Goal: Information Seeking & Learning: Learn about a topic

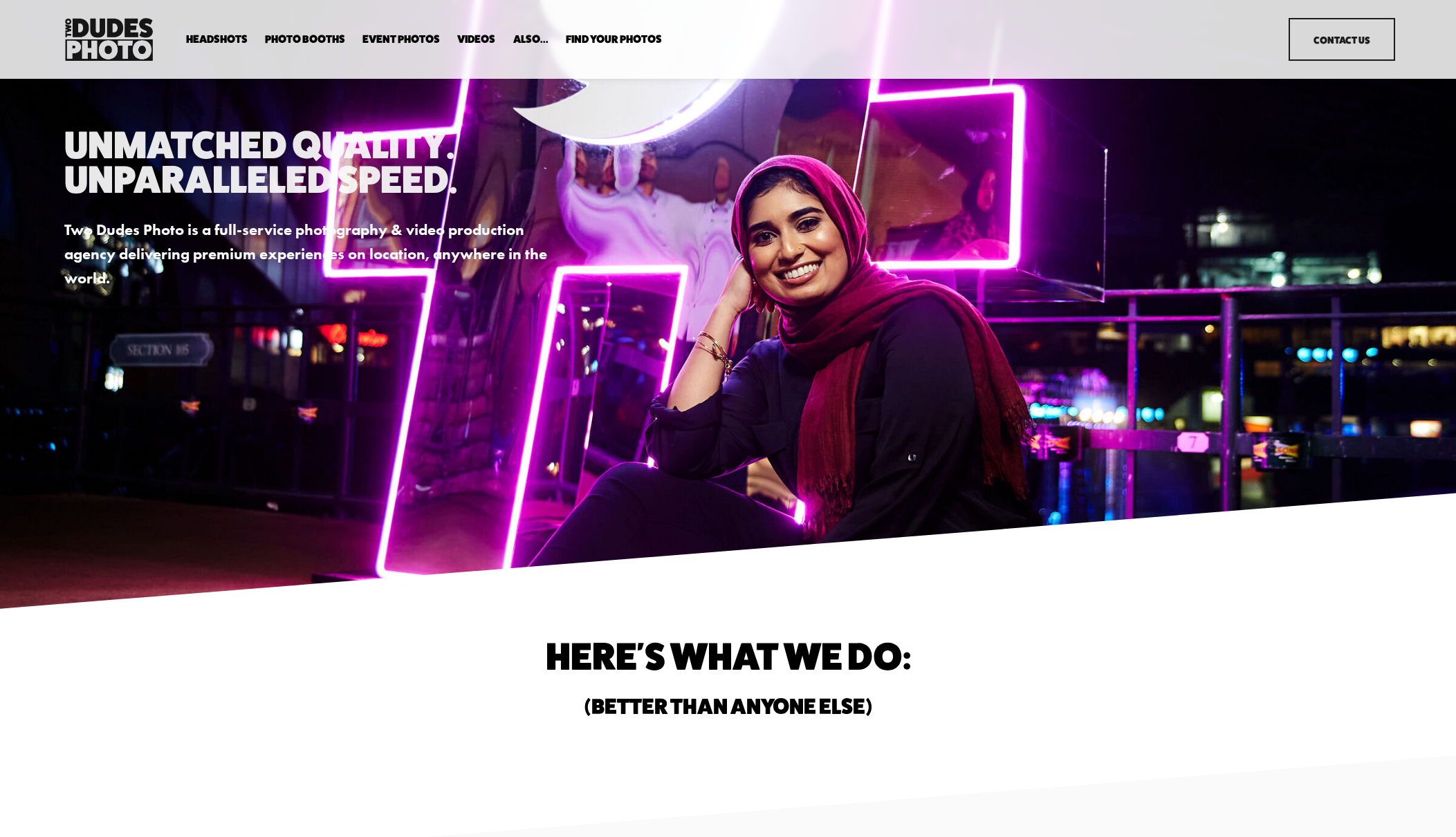
click at [0, 0] on span "Expo Headshots" at bounding box center [0, 0] width 0 height 0
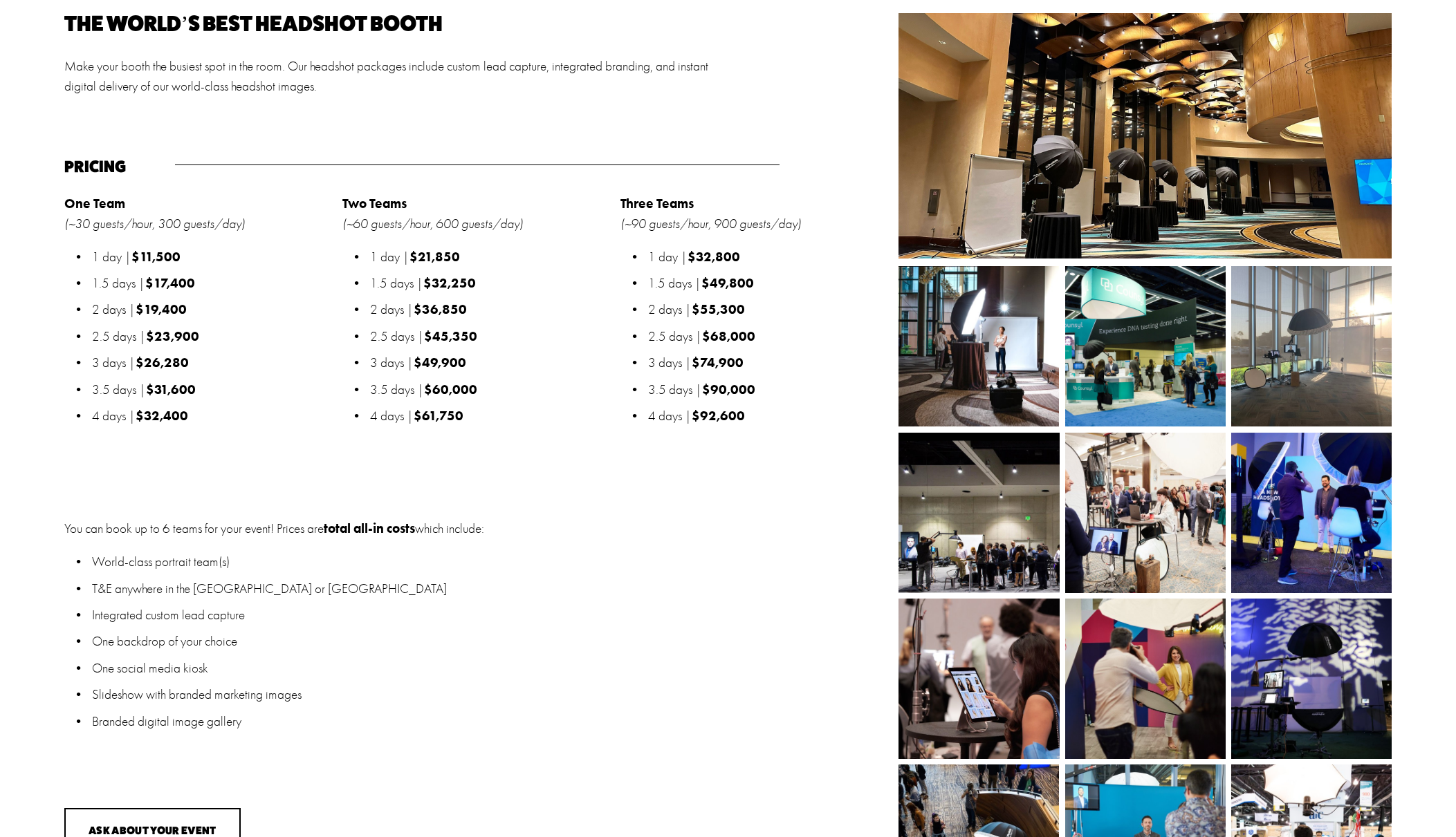
scroll to position [1766, 0]
drag, startPoint x: 188, startPoint y: 311, endPoint x: 140, endPoint y: 314, distance: 48.1
click at [140, 314] on p "2 days | $19,400" at bounding box center [213, 311] width 243 height 20
copy strong "$19,400"
drag, startPoint x: 203, startPoint y: 339, endPoint x: 152, endPoint y: 343, distance: 51.2
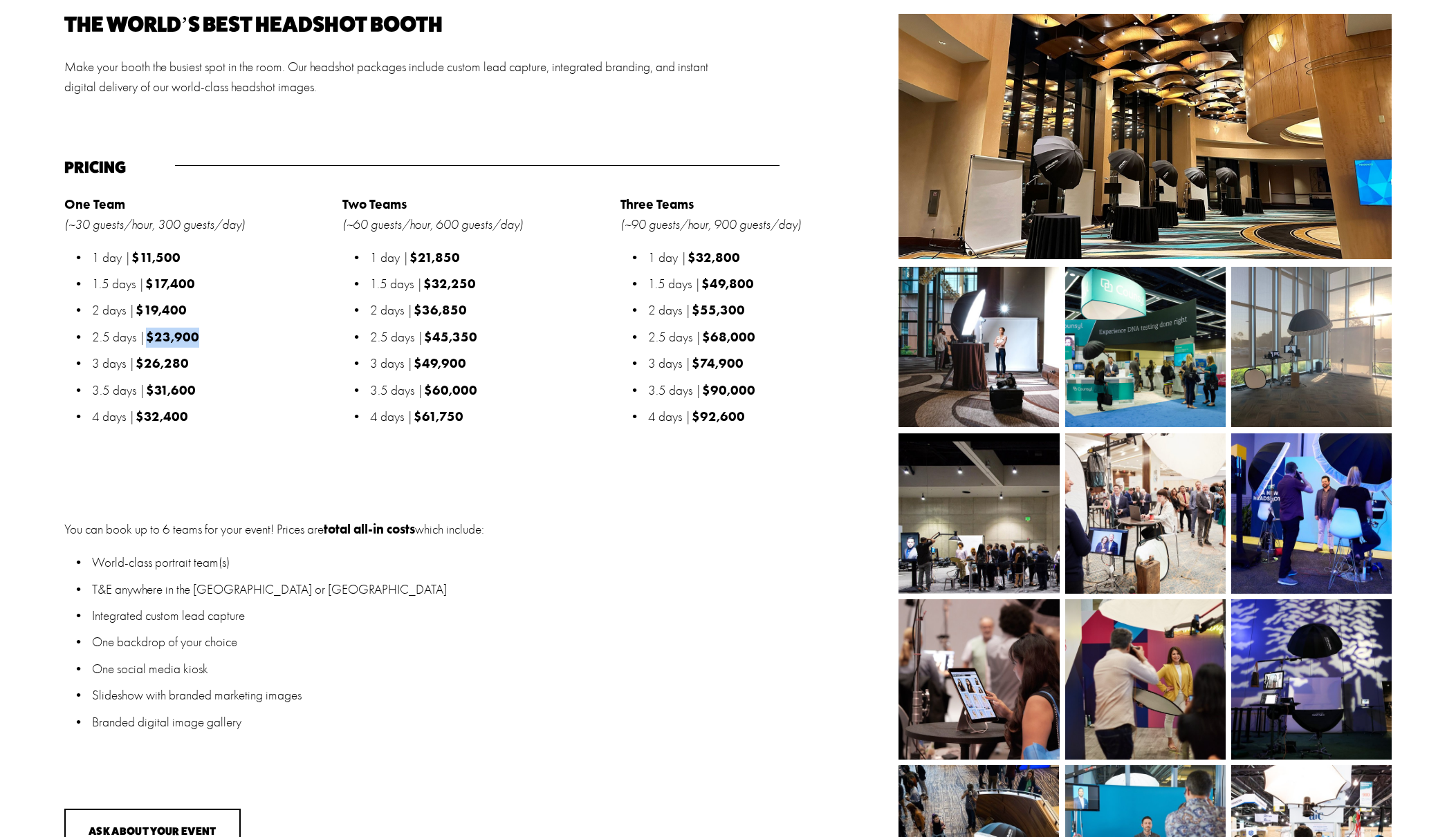
click at [152, 343] on p "2.5 days | $23,900" at bounding box center [213, 337] width 243 height 20
copy strong "$23,900"
drag, startPoint x: 281, startPoint y: 529, endPoint x: 425, endPoint y: 536, distance: 144.2
click at [425, 536] on p "You can book up to 6 teams for your event! Prices are total all-in costs which …" at bounding box center [477, 529] width 827 height 20
copy p "Prices are total all-in costs"
